Goal: Transaction & Acquisition: Purchase product/service

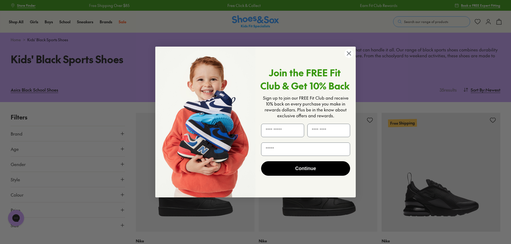
click at [350, 53] on circle "Close dialog" at bounding box center [349, 53] width 9 height 9
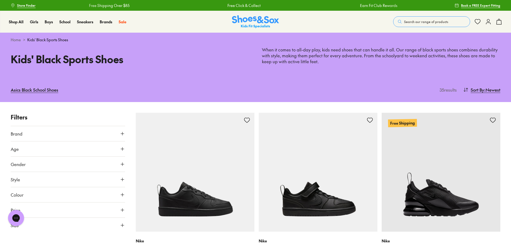
click at [25, 7] on span "Store Finder" at bounding box center [26, 5] width 18 height 5
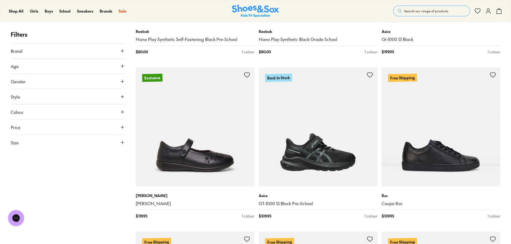
scroll to position [1364, 0]
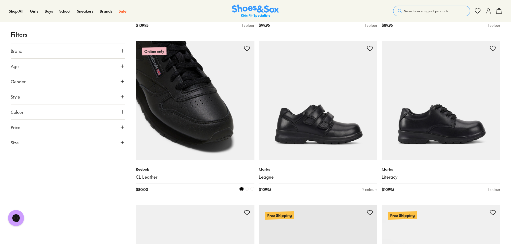
scroll to position [883, 0]
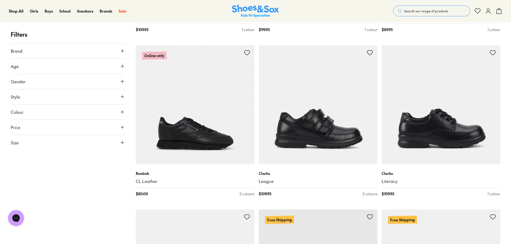
click at [83, 140] on button "Size" at bounding box center [68, 142] width 114 height 15
click at [77, 170] on button "38" at bounding box center [76, 176] width 17 height 13
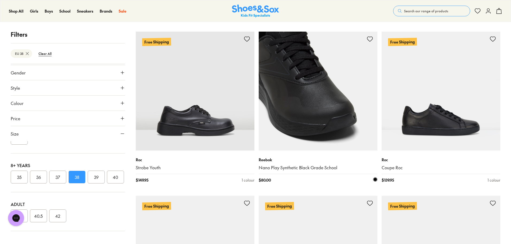
scroll to position [241, 0]
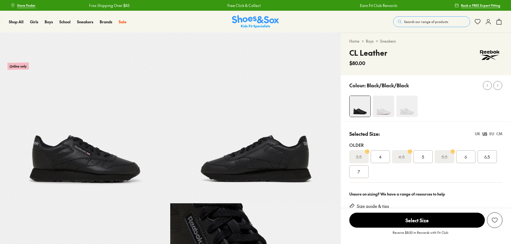
select select "*"
click at [478, 133] on div "UK" at bounding box center [477, 134] width 5 height 6
click at [492, 133] on div "EU" at bounding box center [492, 134] width 5 height 6
click at [466, 157] on span "38" at bounding box center [466, 156] width 5 height 6
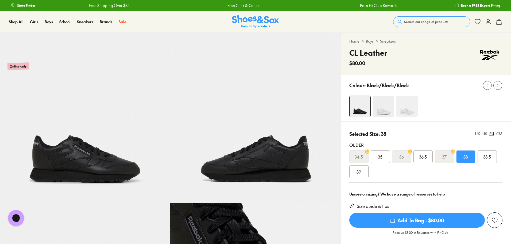
click at [478, 133] on div "UK" at bounding box center [477, 134] width 5 height 6
click at [492, 134] on div "EU" at bounding box center [492, 134] width 5 height 6
click at [479, 134] on div "UK" at bounding box center [477, 134] width 5 height 6
click at [487, 134] on div "US" at bounding box center [485, 134] width 5 height 6
click at [424, 154] on div "5" at bounding box center [423, 156] width 19 height 13
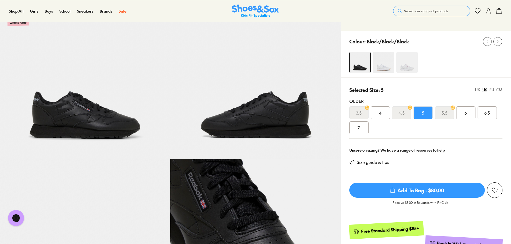
scroll to position [53, 0]
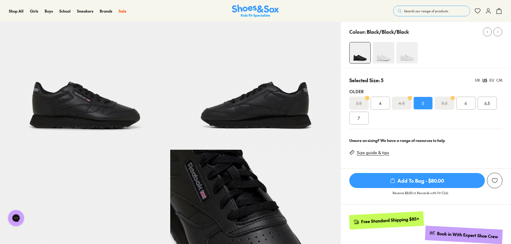
click at [383, 104] on div "4" at bounding box center [380, 103] width 19 height 13
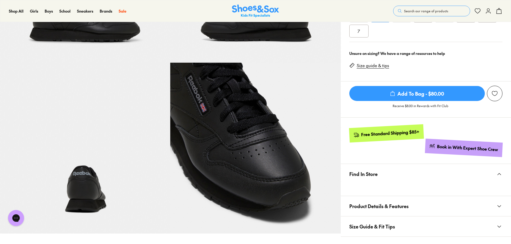
scroll to position [187, 0]
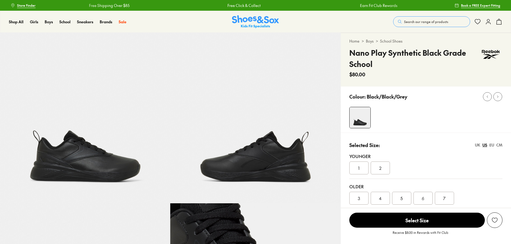
select select "*"
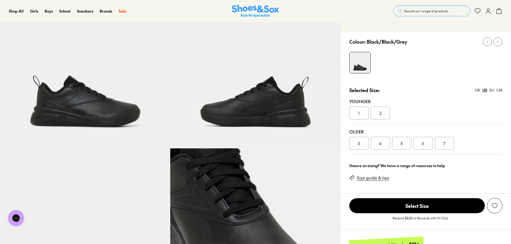
scroll to position [53, 0]
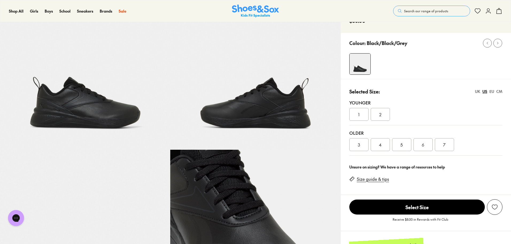
click at [382, 145] on div "4" at bounding box center [380, 144] width 19 height 13
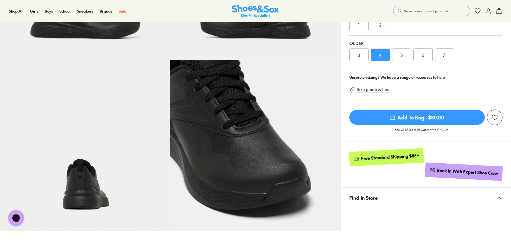
scroll to position [134, 0]
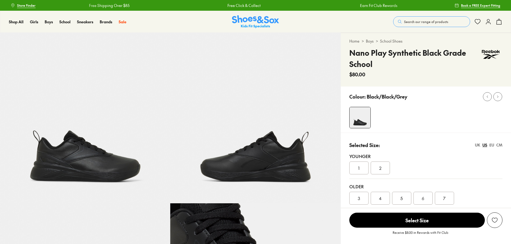
select select "*"
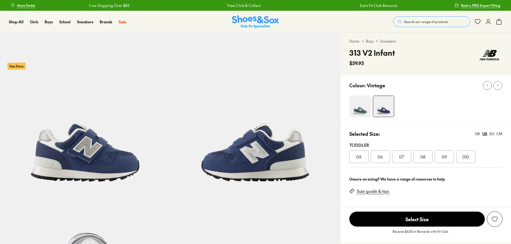
select select "*"
